Goal: Task Accomplishment & Management: Manage account settings

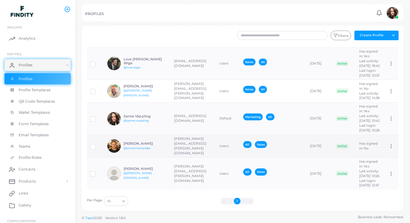
scroll to position [0, 23]
click at [392, 144] on icon at bounding box center [390, 146] width 5 height 5
click at [125, 142] on h6 "Simon Molander" at bounding box center [145, 144] width 44 height 4
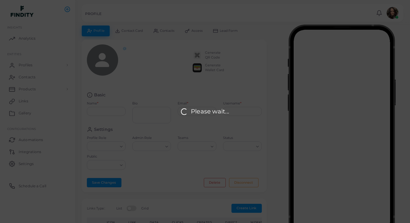
type input "**********"
type textarea "**********"
type input "**********"
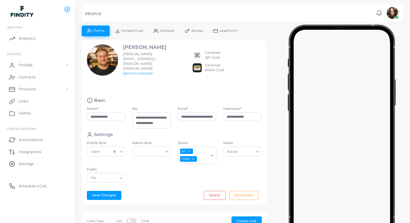
click at [195, 32] on span "Access" at bounding box center [196, 30] width 11 height 3
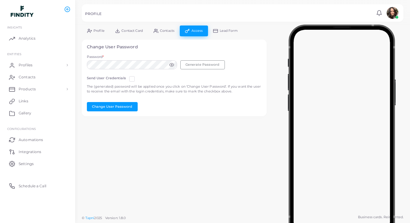
click at [172, 64] on circle at bounding box center [171, 64] width 1 height 1
click at [79, 65] on div "**********" at bounding box center [173, 74] width 191 height 97
click at [165, 31] on span "Contacts" at bounding box center [167, 30] width 14 height 3
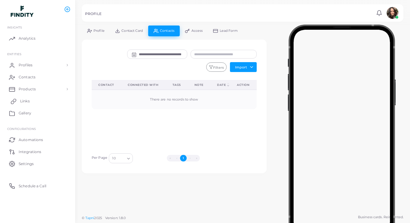
click at [30, 102] on link "Links" at bounding box center [38, 101] width 66 height 12
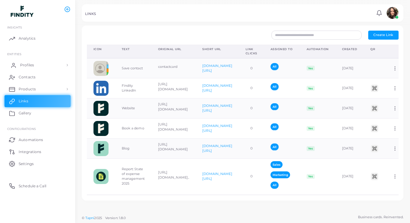
click at [24, 69] on link "Profiles" at bounding box center [38, 65] width 66 height 12
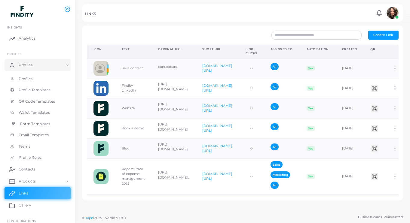
click at [34, 125] on span "Form Templates" at bounding box center [35, 123] width 30 height 5
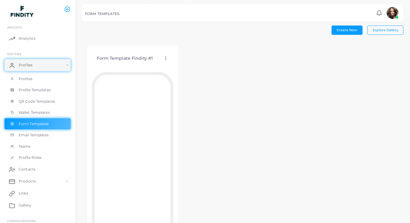
click at [165, 59] on icon at bounding box center [165, 58] width 5 height 5
click at [186, 65] on span "Edit Template" at bounding box center [189, 66] width 23 height 5
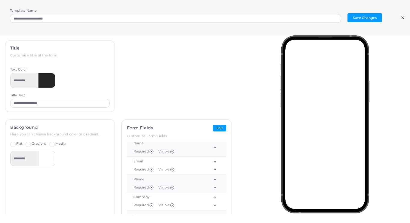
click at [400, 16] on icon at bounding box center [402, 17] width 5 height 5
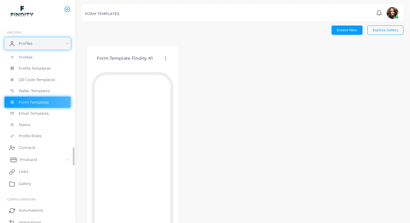
scroll to position [37, 0]
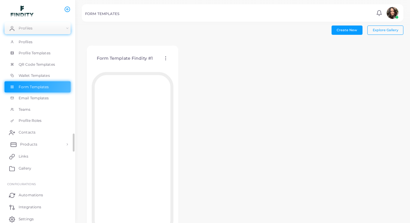
click at [44, 147] on link "Products" at bounding box center [38, 144] width 66 height 12
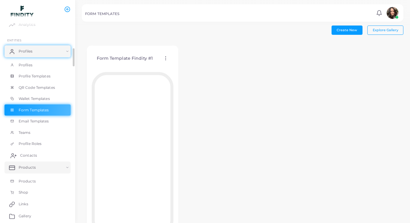
click at [34, 154] on span "Contacts" at bounding box center [28, 155] width 17 height 5
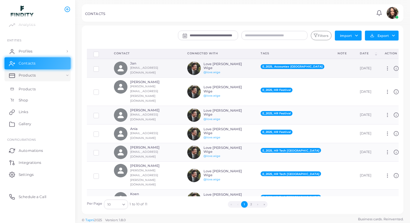
click at [294, 67] on span "E_2025_Accountex [GEOGRAPHIC_DATA]" at bounding box center [292, 66] width 64 height 5
click at [62, 73] on link "Products" at bounding box center [38, 75] width 66 height 12
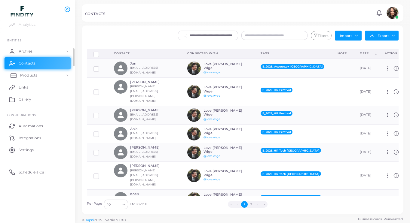
click at [62, 73] on link "Products" at bounding box center [38, 75] width 66 height 12
click at [58, 60] on link "Contacts" at bounding box center [38, 63] width 66 height 12
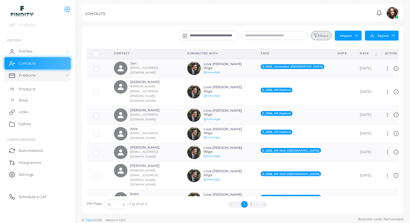
click at [316, 32] on button "Filters" at bounding box center [321, 36] width 20 height 10
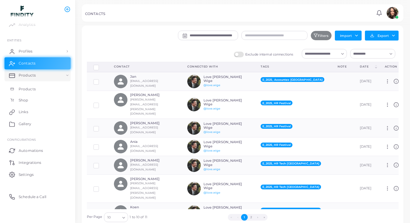
click at [379, 55] on input "Search for option" at bounding box center [369, 53] width 36 height 7
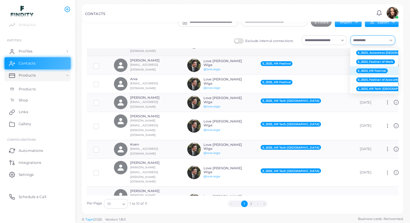
scroll to position [52, 0]
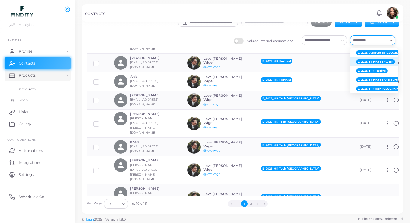
click at [379, 59] on span "E_2025_Festival of Work" at bounding box center [375, 61] width 39 height 5
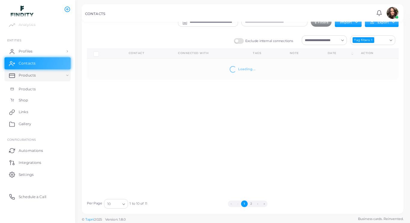
scroll to position [0, 0]
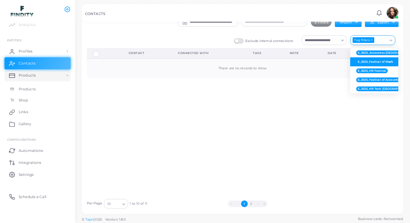
click at [366, 40] on div "Tag filters: 1" at bounding box center [363, 40] width 22 height 6
click at [391, 38] on icon "Search for option" at bounding box center [390, 40] width 5 height 5
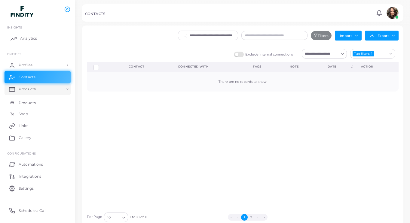
click at [39, 35] on link "Analytics" at bounding box center [38, 38] width 66 height 12
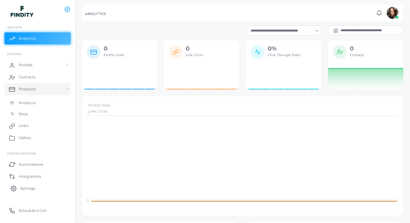
click at [30, 188] on span "Settings" at bounding box center [27, 188] width 15 height 5
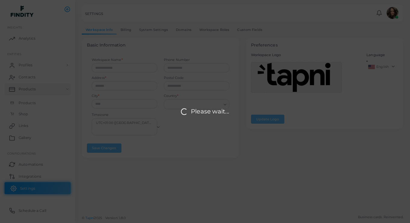
type input "*******"
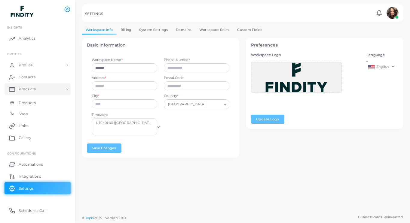
click at [245, 28] on link "Custom Fields" at bounding box center [249, 30] width 33 height 9
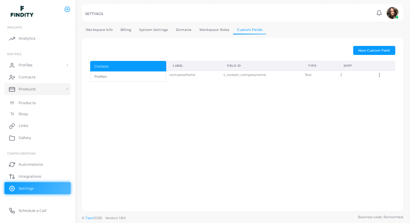
click at [223, 29] on link "Workspace Roles" at bounding box center [214, 30] width 38 height 9
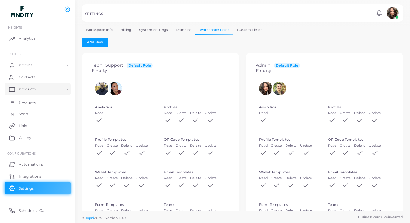
click at [187, 29] on link "Domains" at bounding box center [183, 30] width 23 height 9
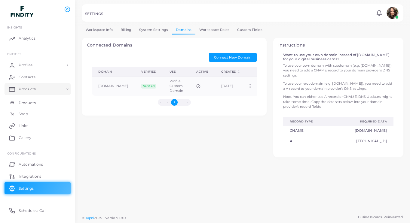
click at [157, 29] on link "System Settings" at bounding box center [153, 30] width 37 height 9
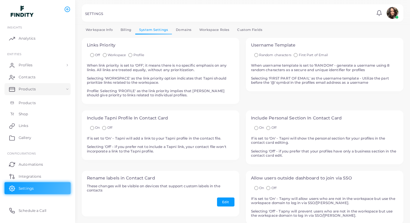
click at [126, 29] on link "Billing" at bounding box center [126, 30] width 19 height 9
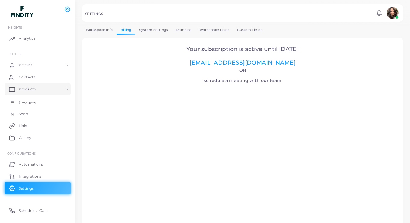
click at [97, 29] on link "Workspace Info" at bounding box center [99, 30] width 35 height 9
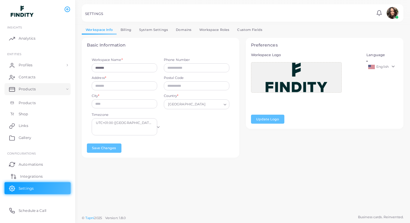
click at [34, 177] on span "Integrations" at bounding box center [31, 176] width 23 height 5
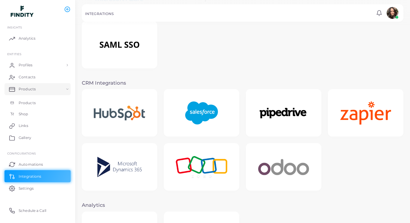
scroll to position [78, 0]
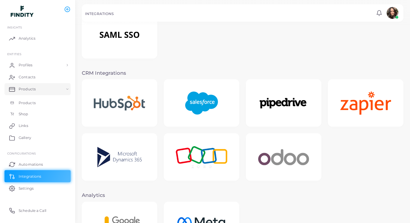
click at [130, 99] on img at bounding box center [119, 103] width 65 height 29
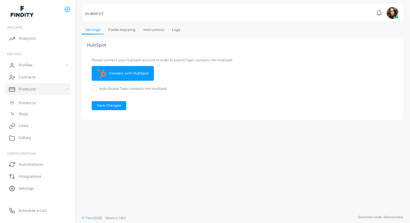
click at [132, 26] on link "Fields Mapping" at bounding box center [121, 30] width 35 height 9
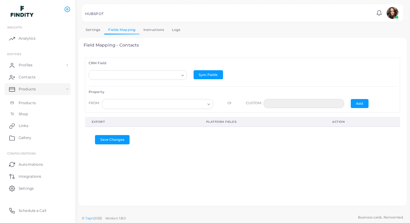
click at [155, 29] on link "Instructions" at bounding box center [153, 30] width 29 height 9
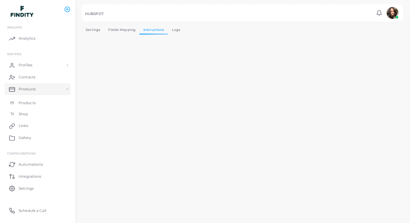
click at [174, 28] on link "Logs" at bounding box center [176, 30] width 17 height 9
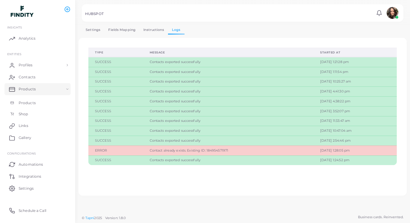
click at [96, 27] on link "Settings" at bounding box center [93, 30] width 23 height 9
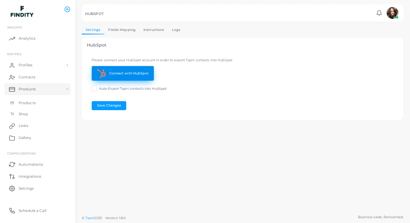
click at [146, 70] on link "Connect with HubSpot" at bounding box center [123, 73] width 62 height 15
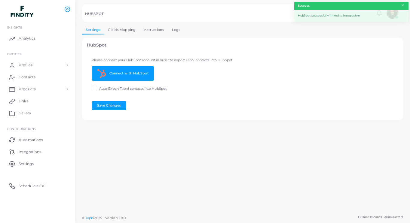
click at [127, 31] on link "Fields Mapping" at bounding box center [121, 30] width 35 height 9
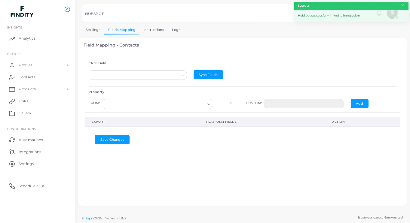
click at [150, 31] on link "Instructions" at bounding box center [153, 30] width 29 height 9
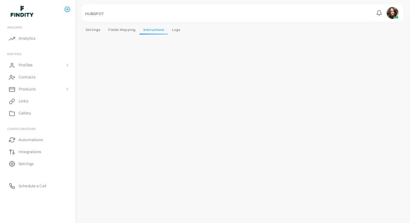
click at [181, 31] on link "Logs" at bounding box center [176, 30] width 17 height 9
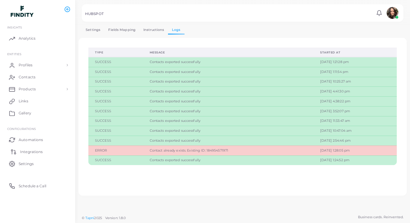
click at [33, 154] on span "Integrations" at bounding box center [31, 151] width 23 height 5
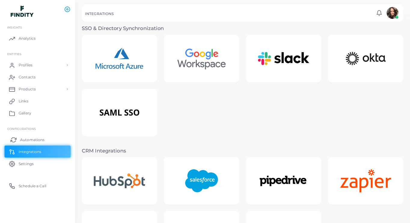
click at [29, 139] on span "Automations" at bounding box center [32, 139] width 24 height 5
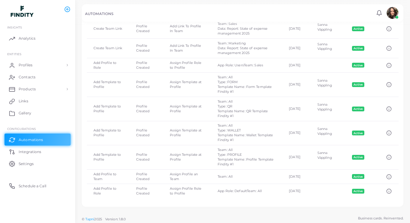
scroll to position [217, 0]
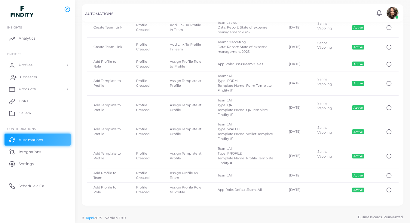
click at [30, 74] on link "Contacts" at bounding box center [38, 77] width 66 height 12
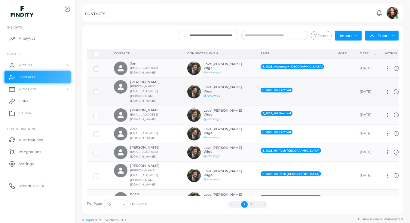
click at [283, 88] on span "E_2025_HR Festival" at bounding box center [276, 90] width 32 height 5
click at [393, 89] on icon at bounding box center [395, 91] width 5 height 5
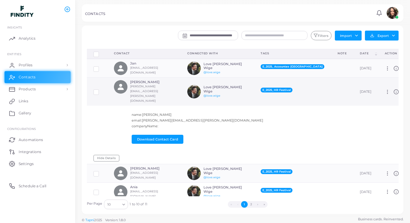
click at [359, 89] on div "[DATE]" at bounding box center [365, 91] width 12 height 5
click at [280, 88] on span "E_2025_HR Festival" at bounding box center [276, 90] width 32 height 5
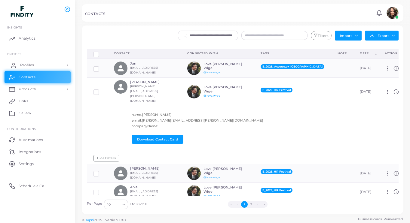
click at [35, 64] on link "Profiles" at bounding box center [38, 65] width 66 height 12
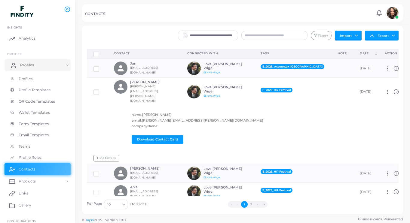
click at [38, 62] on link "Profiles" at bounding box center [38, 65] width 66 height 12
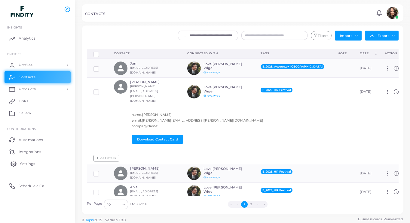
click at [26, 163] on span "Settings" at bounding box center [27, 163] width 15 height 5
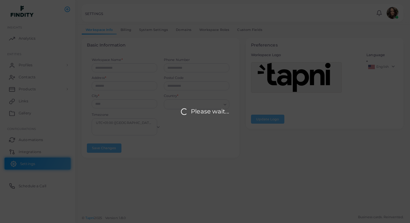
type input "*******"
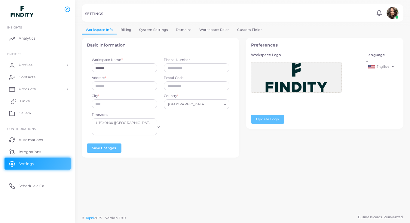
click at [33, 102] on link "Links" at bounding box center [38, 101] width 66 height 12
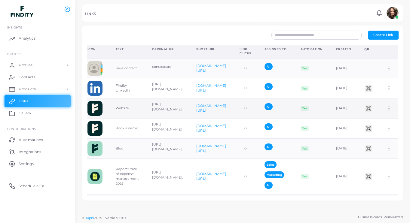
scroll to position [0, 50]
click at [47, 74] on link "Contacts" at bounding box center [38, 77] width 66 height 12
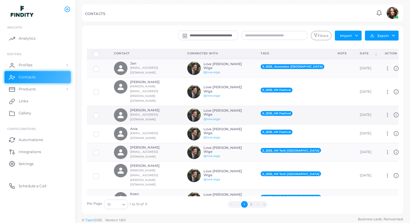
scroll to position [52, 0]
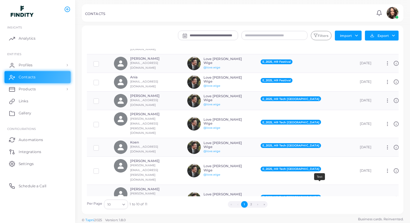
click at [337, 222] on icon at bounding box center [339, 224] width 5 height 5
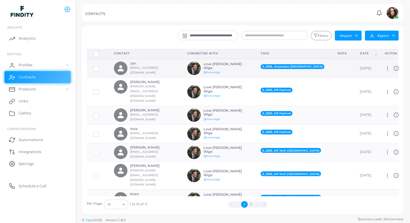
click at [281, 68] on span "E_2025_Accountex [GEOGRAPHIC_DATA]" at bounding box center [292, 66] width 64 height 5
click at [264, 53] on div "Tags" at bounding box center [292, 53] width 64 height 4
click at [274, 67] on span "E_2025_Accountex [GEOGRAPHIC_DATA]" at bounding box center [292, 66] width 64 height 5
click at [307, 71] on td "E_2025_Accountex [GEOGRAPHIC_DATA]" at bounding box center [292, 68] width 77 height 19
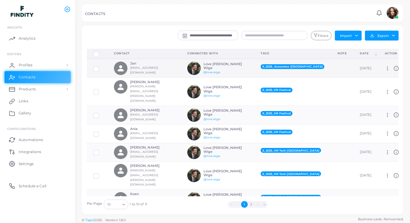
click at [384, 69] on icon at bounding box center [386, 68] width 5 height 5
click at [384, 77] on span "Manage" at bounding box center [389, 76] width 14 height 5
type input "***"
type input "**********"
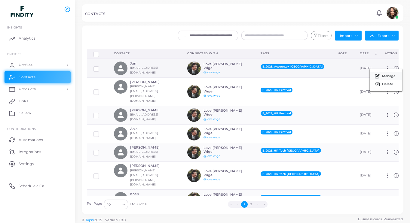
type input "**********"
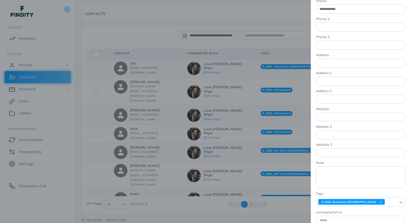
scroll to position [146, 0]
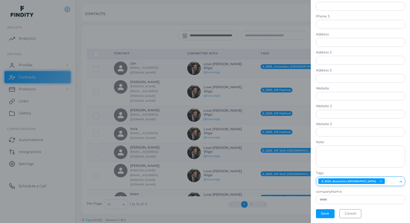
click at [385, 183] on input "Search for option" at bounding box center [390, 181] width 11 height 7
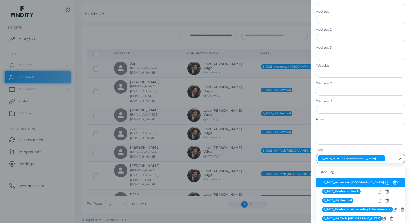
scroll to position [2, 0]
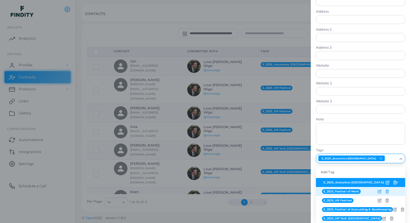
click at [388, 191] on icon at bounding box center [386, 192] width 2 height 4
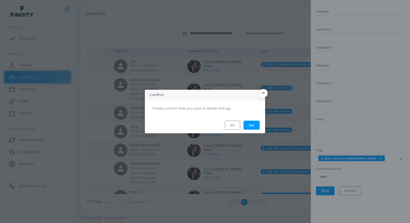
scroll to position [146, 0]
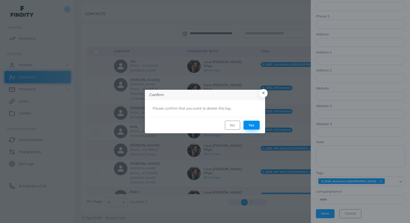
click at [251, 128] on button "Yes" at bounding box center [251, 125] width 16 height 9
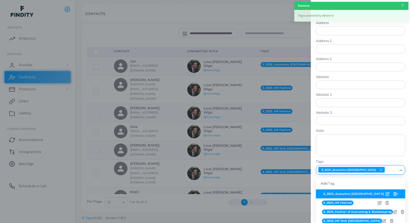
scroll to position [160, 0]
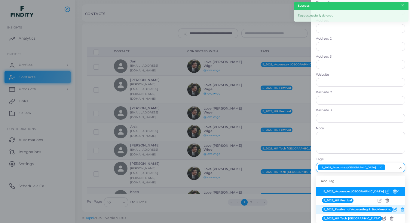
click at [402, 210] on line at bounding box center [402, 210] width 0 height 1
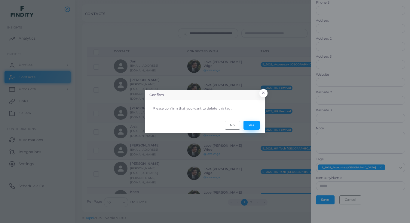
scroll to position [146, 0]
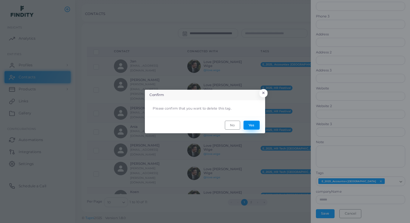
click at [250, 123] on button "Yes" at bounding box center [251, 125] width 16 height 9
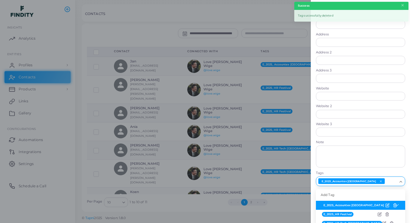
scroll to position [151, 0]
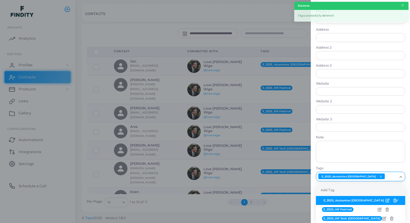
click at [329, 188] on div "Add Tag" at bounding box center [360, 190] width 89 height 11
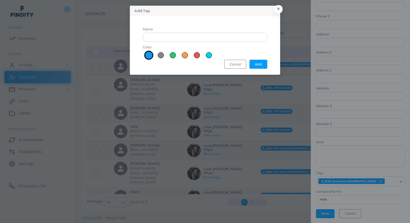
scroll to position [146, 0]
click at [223, 35] on input "Name" at bounding box center [205, 37] width 124 height 9
drag, startPoint x: 196, startPoint y: 38, endPoint x: 136, endPoint y: 34, distance: 59.9
click at [136, 34] on div "Name ******* Color Add Cancel" at bounding box center [205, 46] width 144 height 52
paste input "**********"
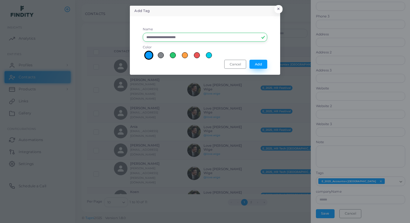
type input "**********"
click at [258, 65] on button "Add" at bounding box center [258, 64] width 18 height 9
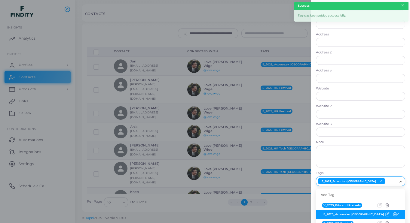
scroll to position [160, 0]
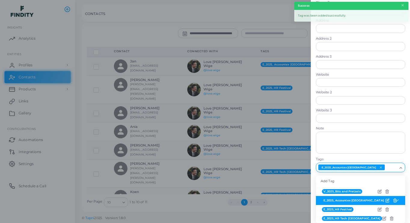
click at [385, 201] on icon at bounding box center [387, 201] width 4 height 4
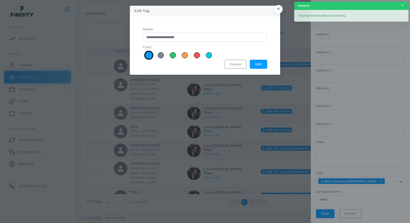
scroll to position [146, 0]
click at [238, 64] on button "Cancel" at bounding box center [235, 64] width 22 height 9
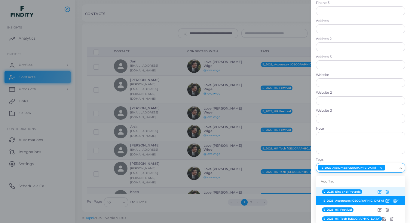
scroll to position [160, 0]
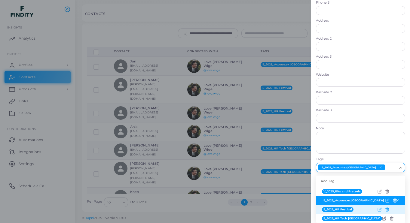
click at [378, 209] on icon at bounding box center [379, 210] width 4 height 4
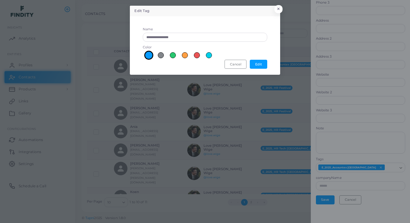
scroll to position [146, 0]
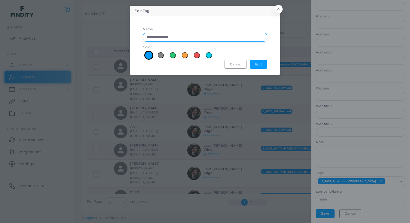
click at [145, 38] on input "**********" at bounding box center [205, 37] width 124 height 9
type input "**********"
click at [259, 64] on button "Edit" at bounding box center [258, 64] width 17 height 9
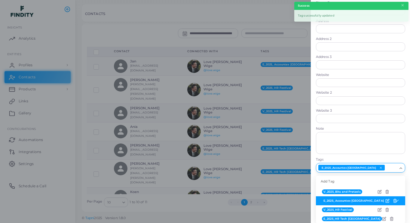
scroll to position [160, 0]
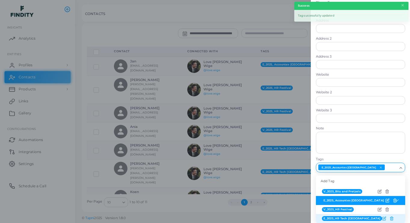
click at [382, 220] on icon at bounding box center [384, 219] width 4 height 4
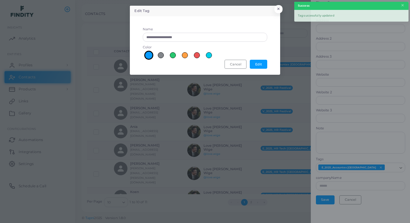
scroll to position [146, 0]
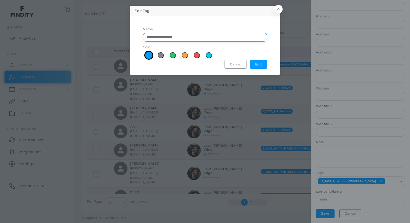
click at [145, 35] on input "**********" at bounding box center [205, 37] width 124 height 9
type input "**********"
click at [257, 65] on button "Edit" at bounding box center [258, 64] width 17 height 9
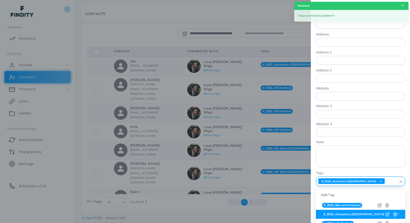
scroll to position [160, 0]
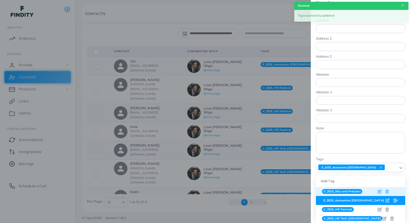
click at [255, 10] on div at bounding box center [205, 111] width 410 height 223
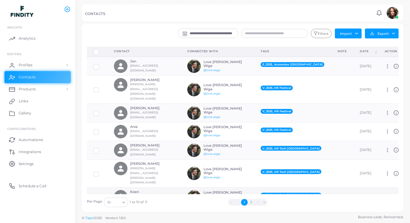
scroll to position [0, 0]
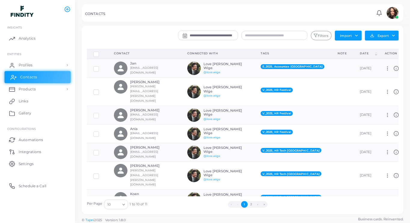
click at [30, 77] on span "Contacts" at bounding box center [28, 76] width 17 height 5
